Goal: Task Accomplishment & Management: Manage account settings

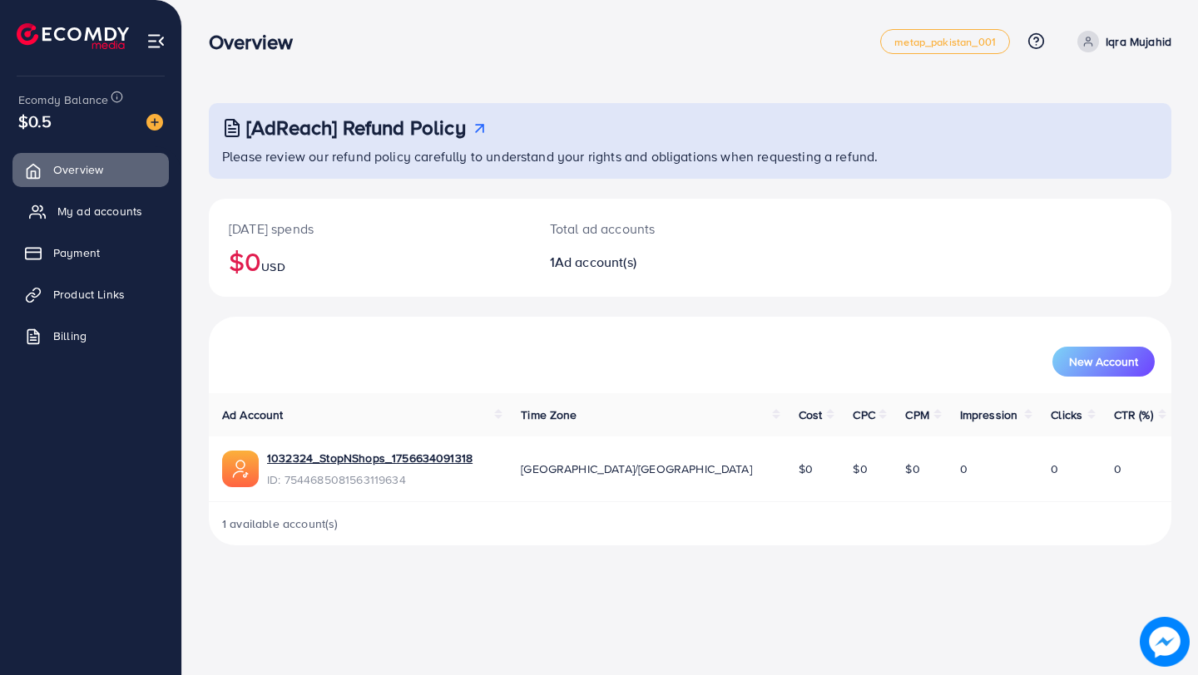
click at [100, 215] on span "My ad accounts" at bounding box center [99, 211] width 85 height 17
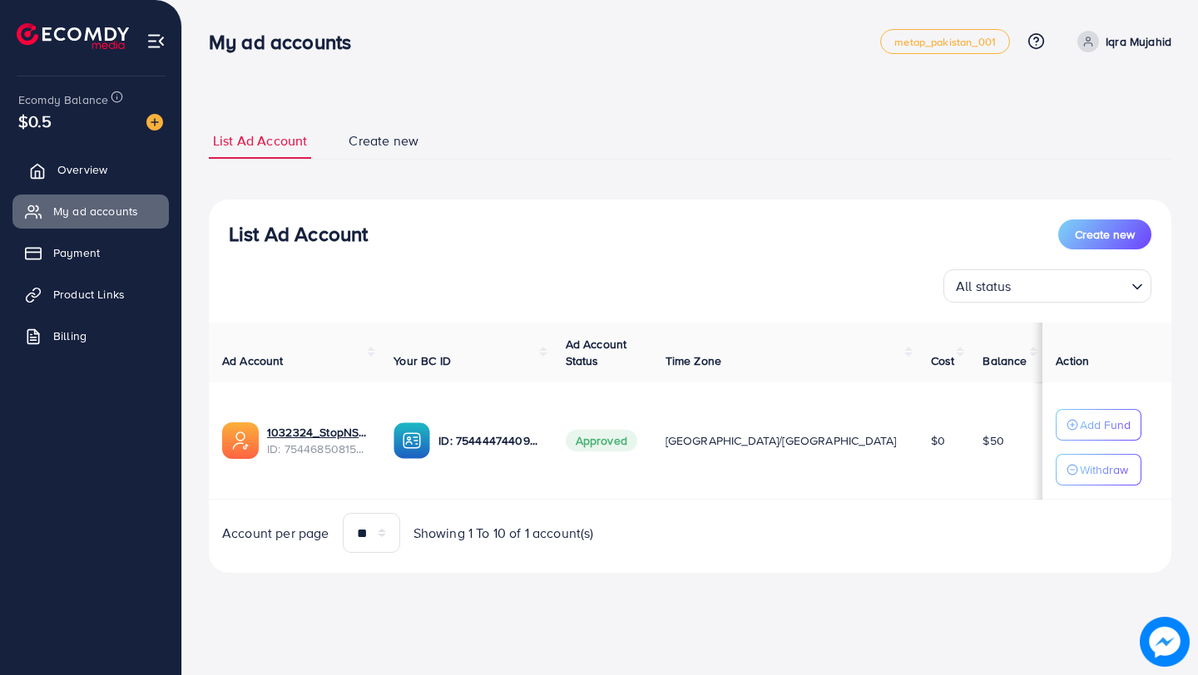
click at [77, 175] on span "Overview" at bounding box center [82, 169] width 50 height 17
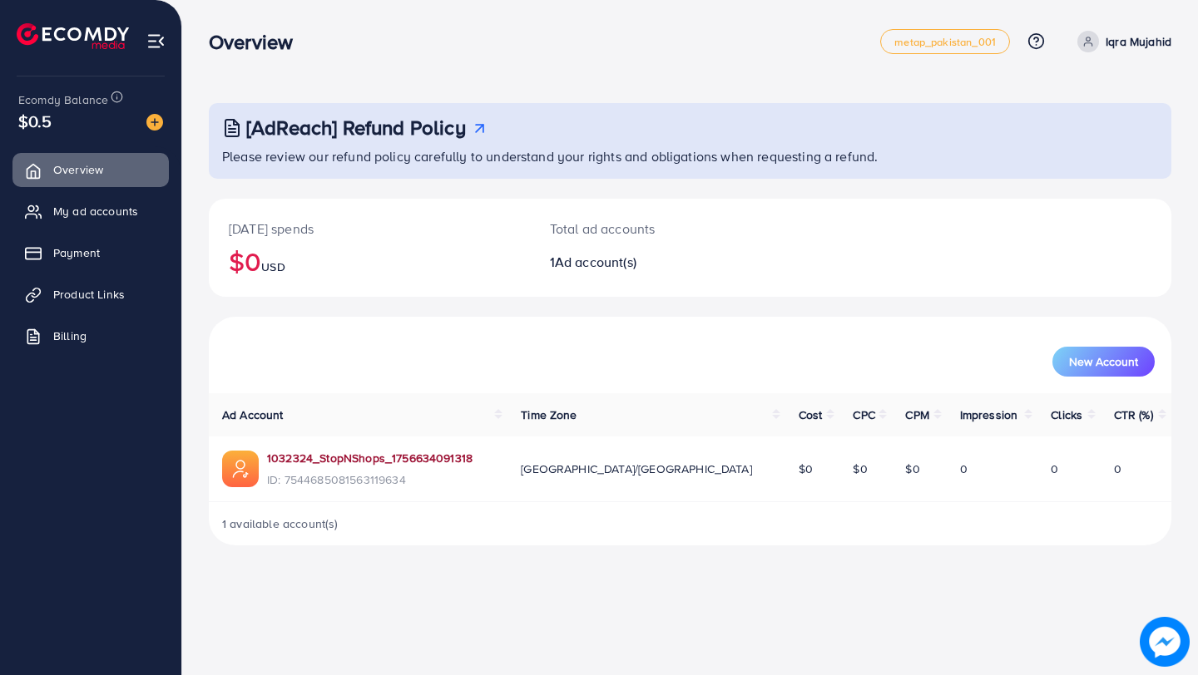
click at [331, 457] on link "1032324_StopNShops_1756634091318" at bounding box center [369, 458] width 205 height 17
click at [98, 294] on span "Product Links" at bounding box center [93, 294] width 72 height 17
